Goal: Find specific page/section: Find specific page/section

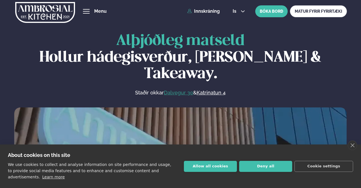
click at [180, 89] on link "Dalvegur 30" at bounding box center [178, 92] width 29 height 7
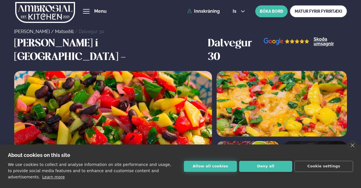
click at [213, 168] on button "Allow all cookies" at bounding box center [210, 166] width 53 height 11
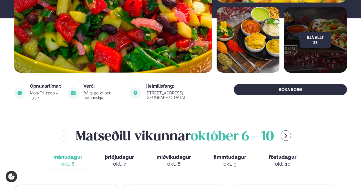
scroll to position [135, 0]
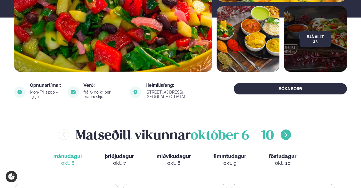
click at [287, 132] on icon "menu-btn-right" at bounding box center [286, 134] width 3 height 5
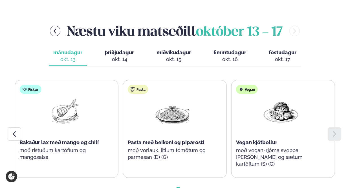
scroll to position [265, 0]
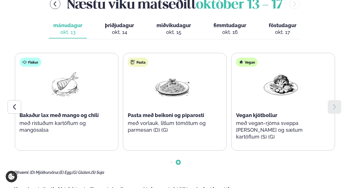
click at [118, 29] on div "okt. 14" at bounding box center [119, 32] width 29 height 7
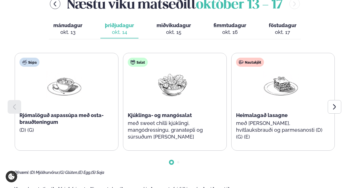
click at [174, 20] on button "miðvikudagur mið. okt. 15" at bounding box center [173, 29] width 43 height 19
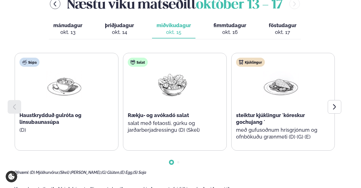
click at [247, 22] on button "fimmtudagur fim. okt. 16" at bounding box center [230, 29] width 42 height 19
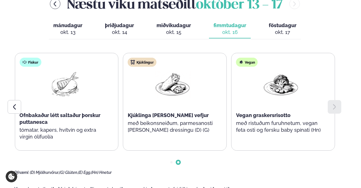
click at [289, 29] on div "okt. 17" at bounding box center [283, 32] width 28 height 7
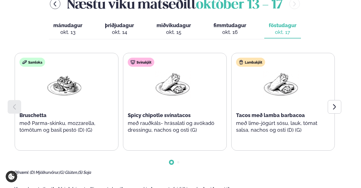
click at [69, 22] on span "mánudagur" at bounding box center [67, 25] width 29 height 6
